Goal: Find specific page/section: Find specific page/section

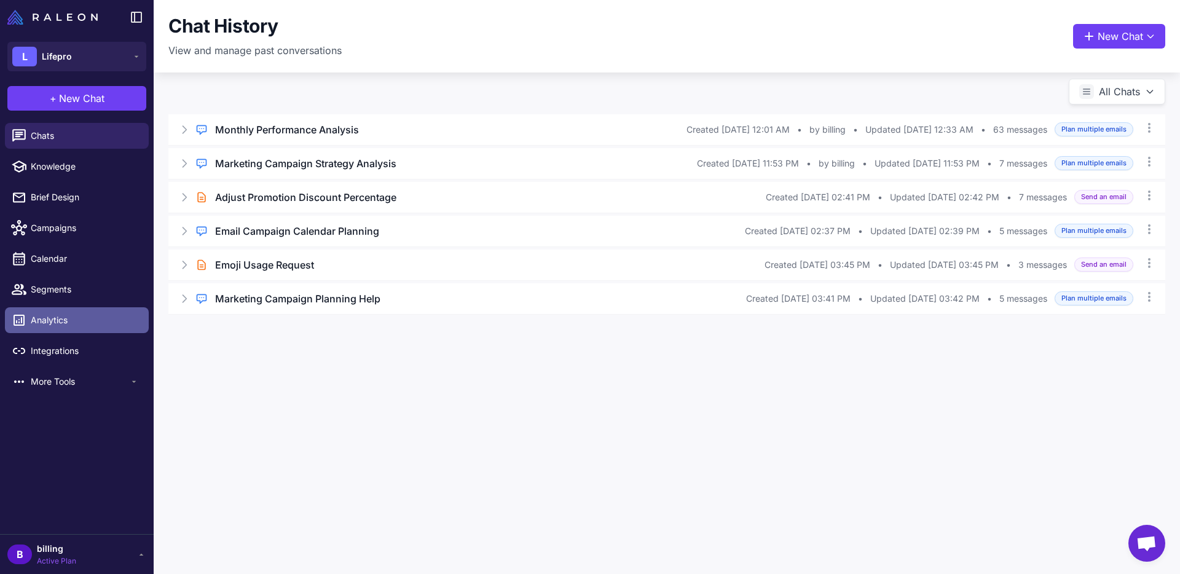
click at [44, 311] on link "Analytics" at bounding box center [77, 320] width 144 height 26
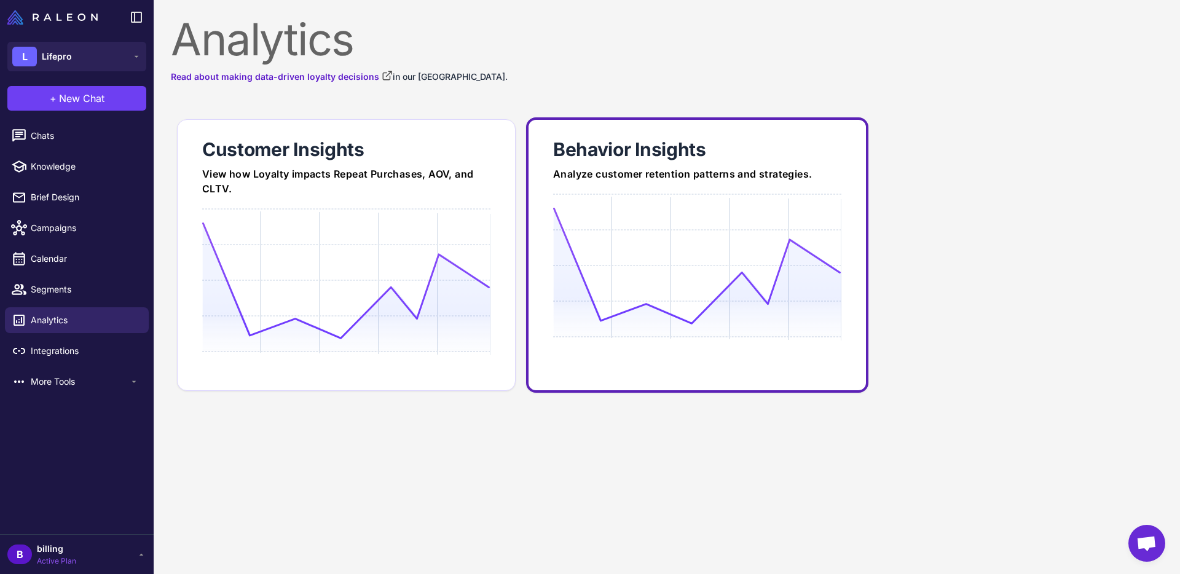
click at [709, 226] on icon at bounding box center [697, 265] width 288 height 117
